Goal: Task Accomplishment & Management: Complete application form

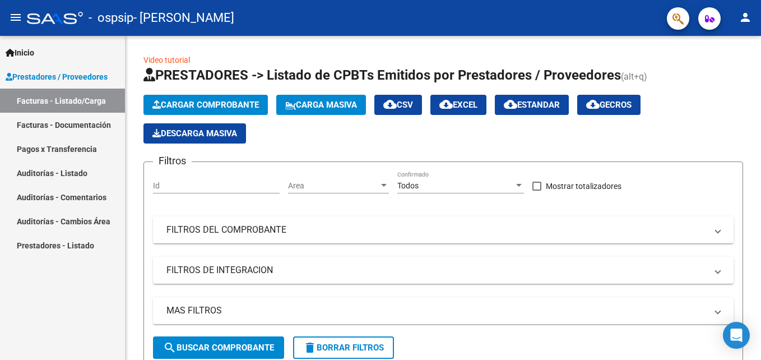
click at [751, 18] on mat-icon "person" at bounding box center [745, 17] width 13 height 13
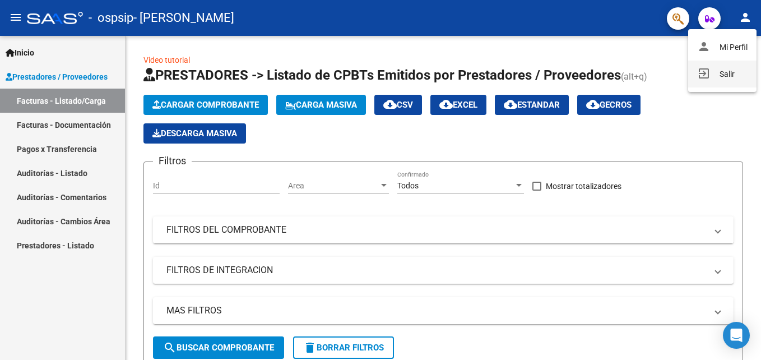
click at [705, 70] on mat-icon "exit_to_app" at bounding box center [703, 73] width 13 height 13
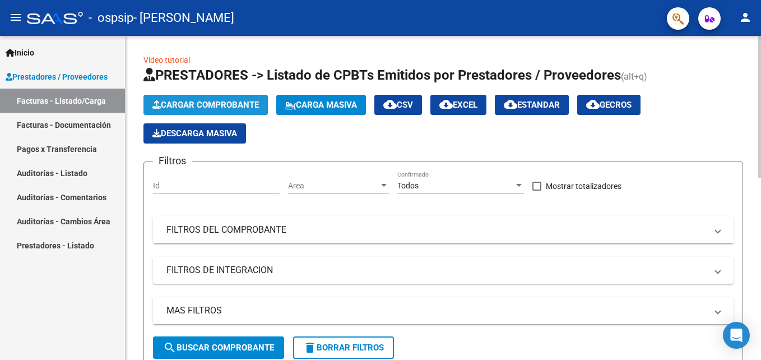
click at [223, 101] on span "Cargar Comprobante" at bounding box center [205, 105] width 107 height 10
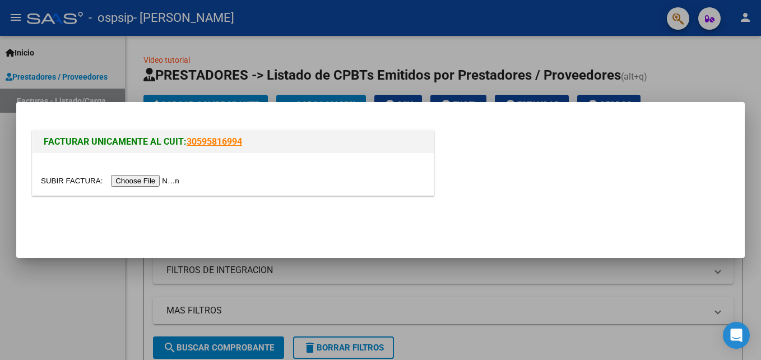
click at [148, 178] on input "file" at bounding box center [112, 181] width 142 height 12
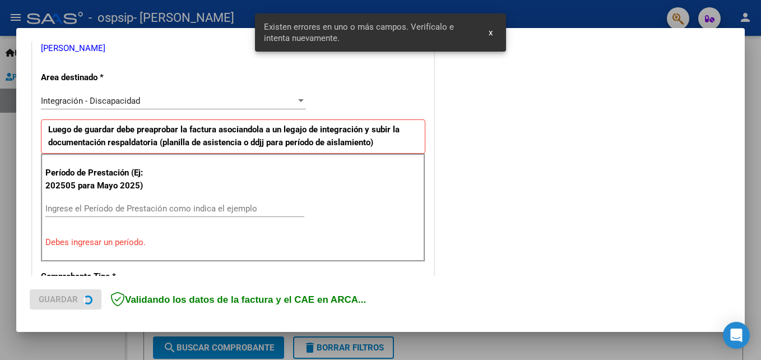
scroll to position [274, 0]
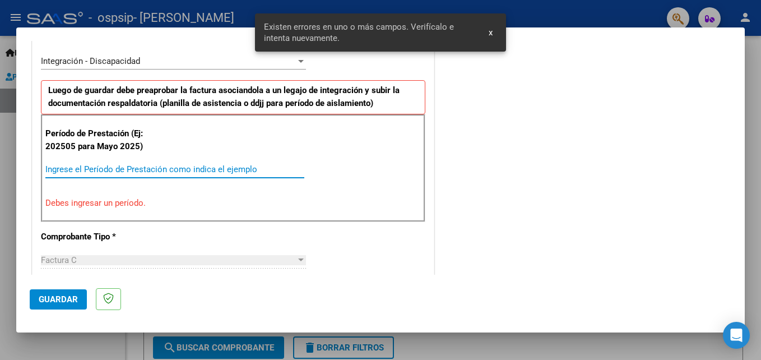
click at [182, 167] on input "Ingrese el Período de Prestación como indica el ejemplo" at bounding box center [174, 169] width 259 height 10
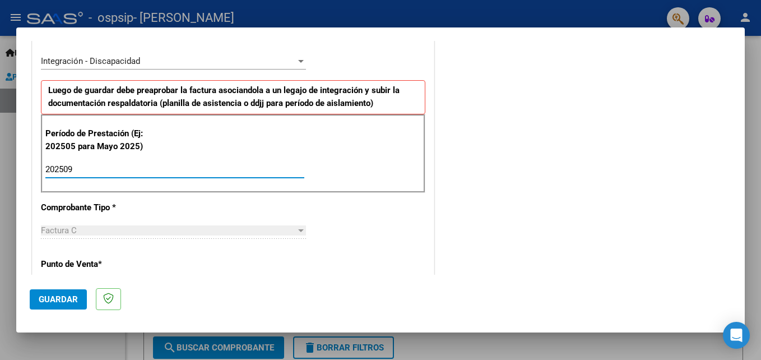
type input "202509"
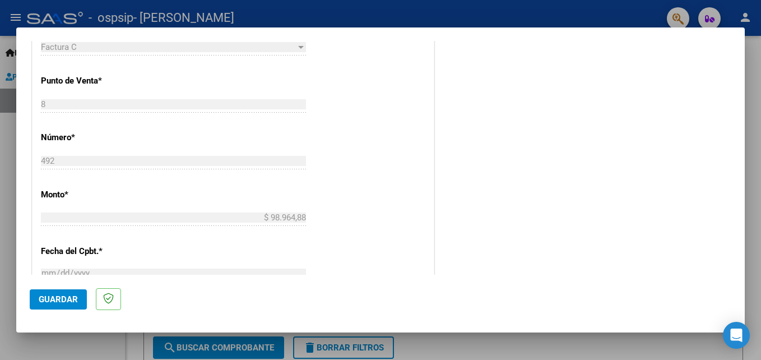
scroll to position [577, 0]
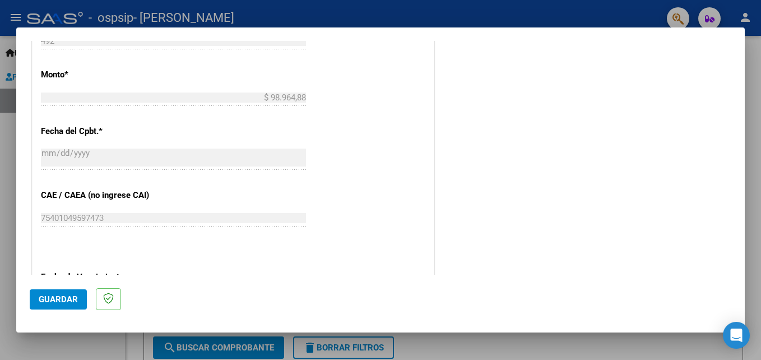
click at [69, 300] on span "Guardar" at bounding box center [58, 299] width 39 height 10
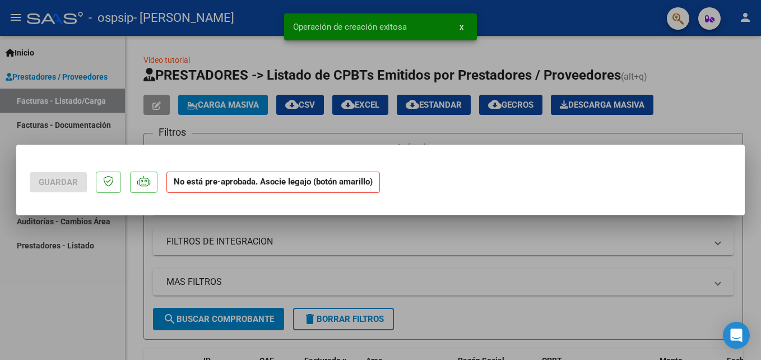
scroll to position [0, 0]
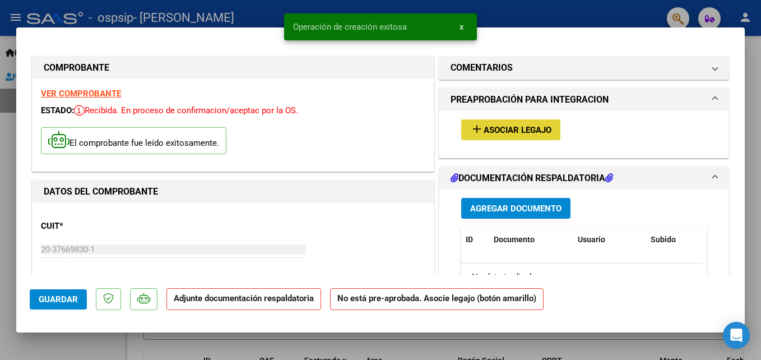
click at [511, 133] on span "Asociar Legajo" at bounding box center [518, 130] width 68 height 10
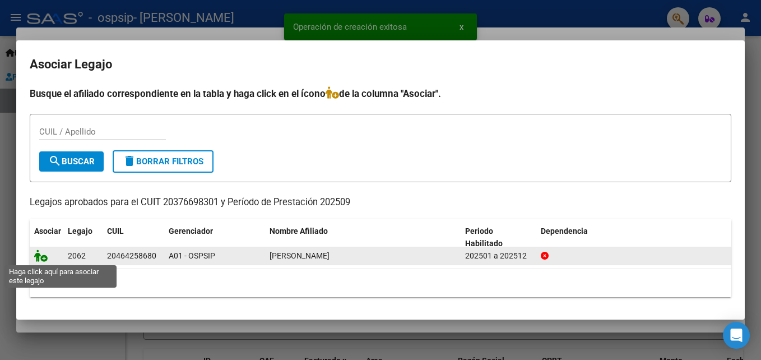
click at [39, 252] on icon at bounding box center [40, 255] width 13 height 12
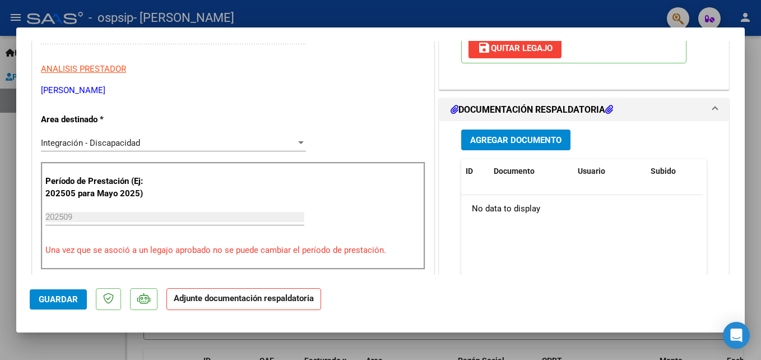
scroll to position [211, 0]
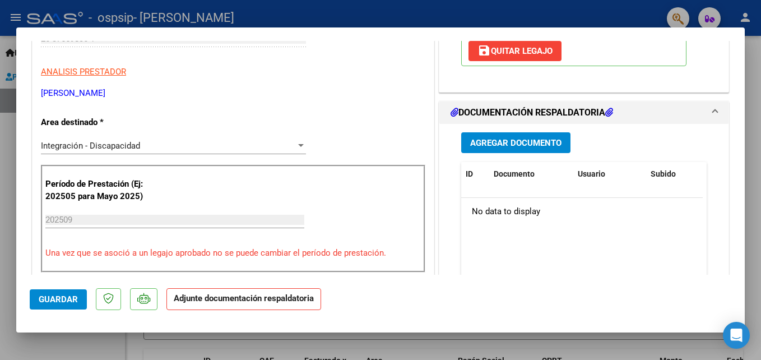
click at [483, 136] on button "Agregar Documento" at bounding box center [515, 142] width 109 height 21
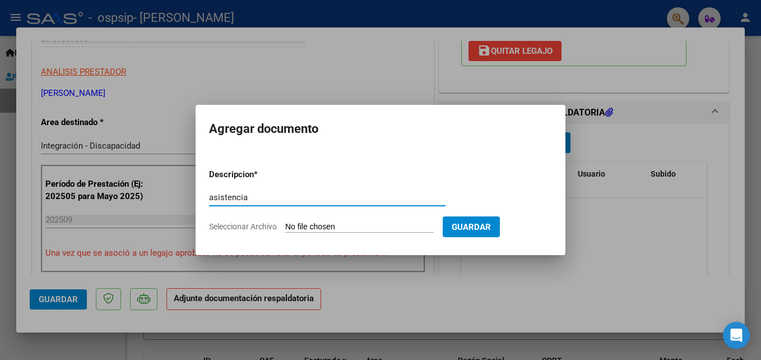
type input "asistencia"
click at [363, 225] on input "Seleccionar Archivo" at bounding box center [359, 227] width 149 height 11
type input "C:\fakepath\[PERSON_NAME] [DATE] psicologia.pdf"
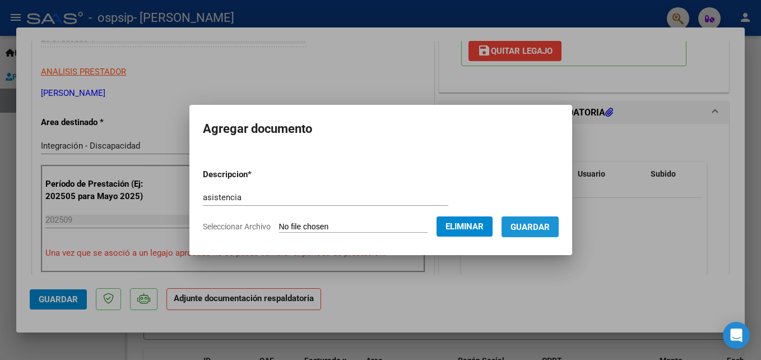
click at [550, 232] on span "Guardar" at bounding box center [530, 227] width 39 height 10
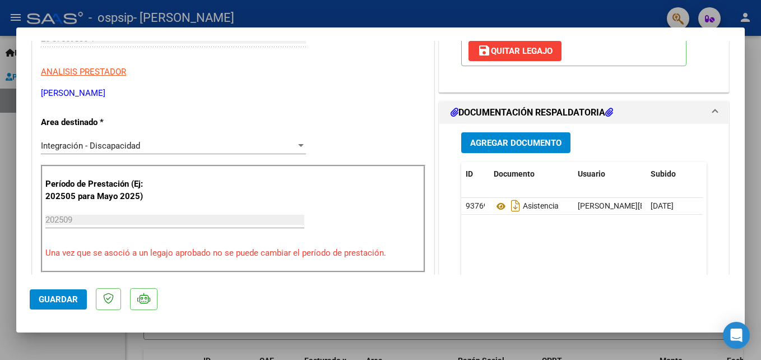
click at [761, 57] on html "menu - ospsip - [PERSON_NAME] person Inicio Instructivos Contacto OS Prestadore…" at bounding box center [380, 180] width 761 height 360
click at [48, 300] on span "Guardar" at bounding box center [58, 299] width 39 height 10
click at [755, 72] on div at bounding box center [380, 180] width 761 height 360
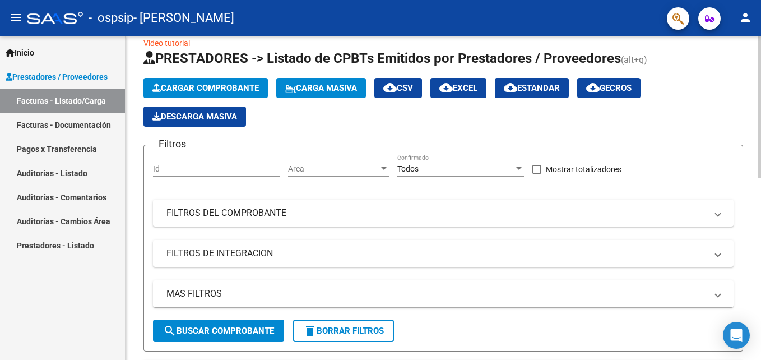
scroll to position [0, 0]
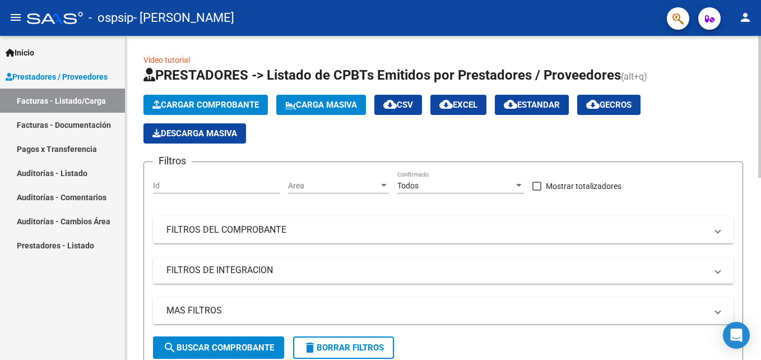
click at [761, 77] on html "menu - ospsip - [PERSON_NAME] person Inicio Instructivos Contacto OS Prestadore…" at bounding box center [380, 180] width 761 height 360
